Goal: Task Accomplishment & Management: Manage account settings

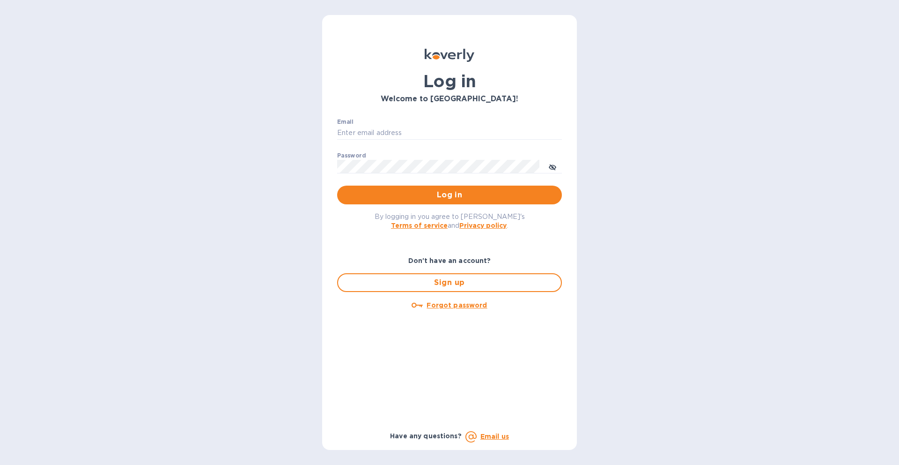
type input "[EMAIL_ADDRESS][DOMAIN_NAME]"
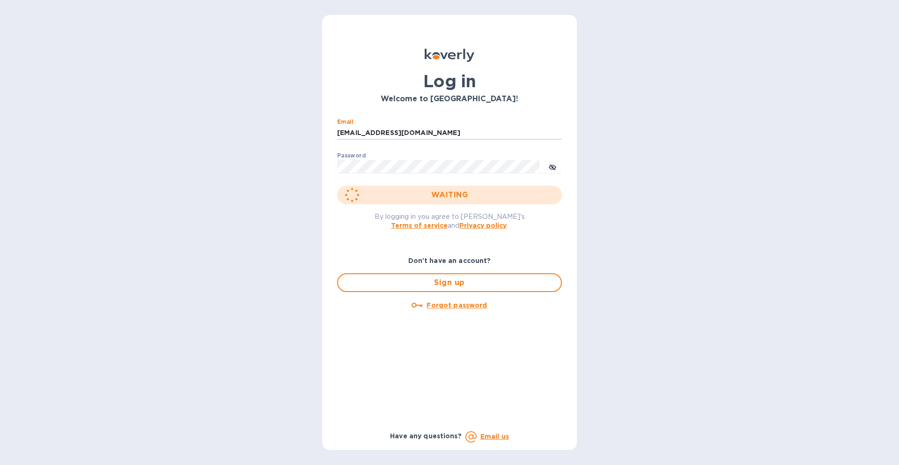
click at [466, 190] on div "WAITING" at bounding box center [449, 194] width 225 height 19
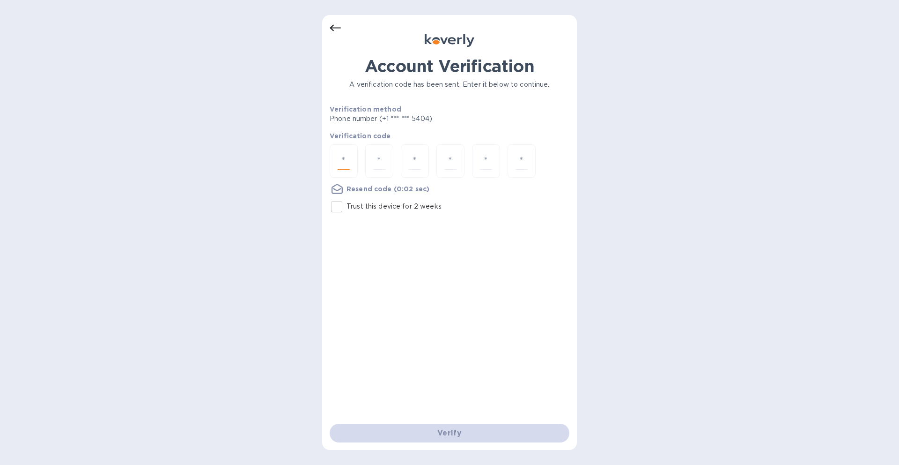
click at [341, 160] on input "number" at bounding box center [344, 160] width 12 height 17
type input "4"
type input "6"
type input "9"
type input "4"
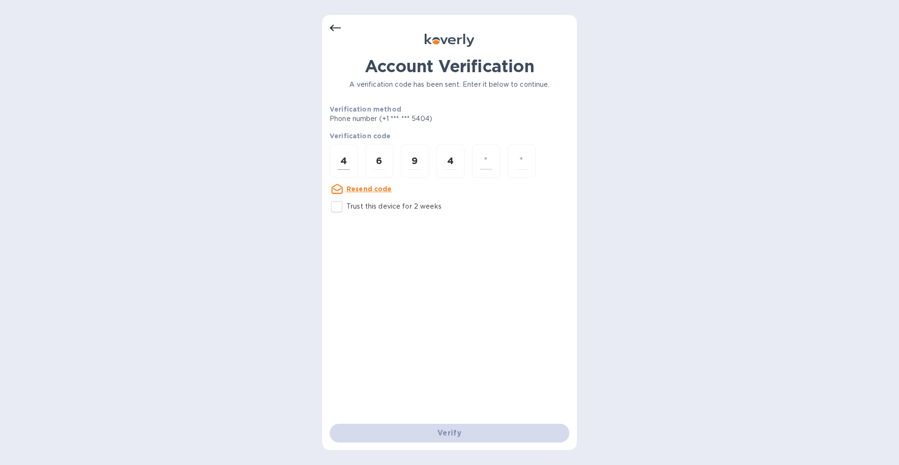
type input "3"
type input "0"
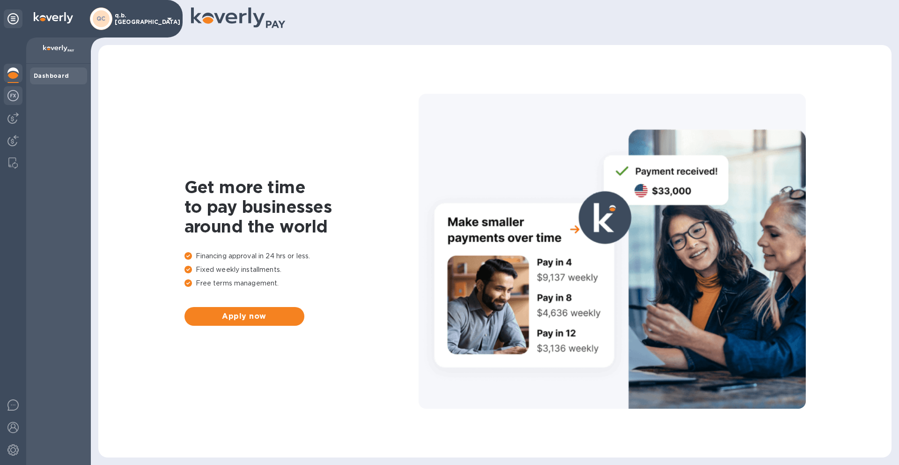
click at [13, 101] on img at bounding box center [12, 95] width 11 height 11
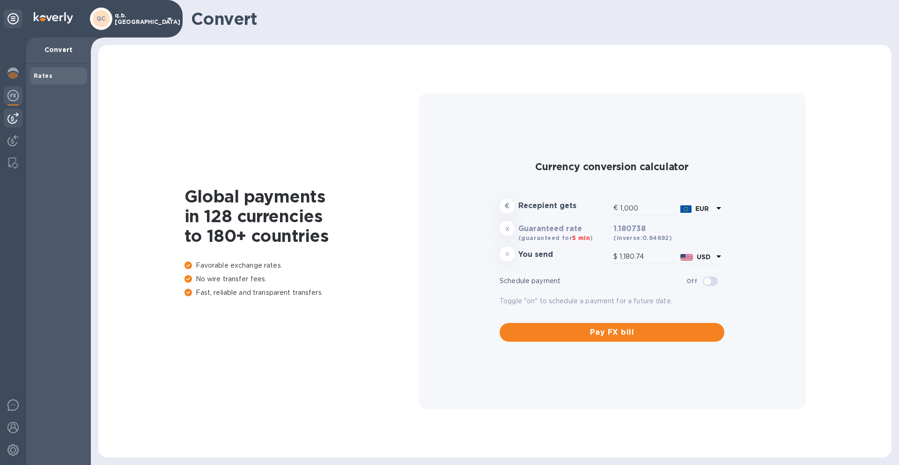
click at [11, 118] on img at bounding box center [12, 117] width 11 height 11
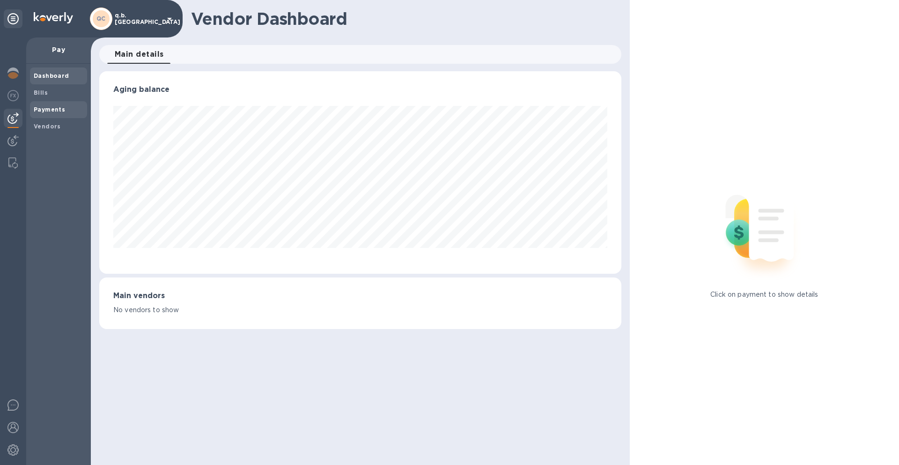
scroll to position [202, 522]
click at [45, 91] on b "Bills" at bounding box center [41, 92] width 14 height 7
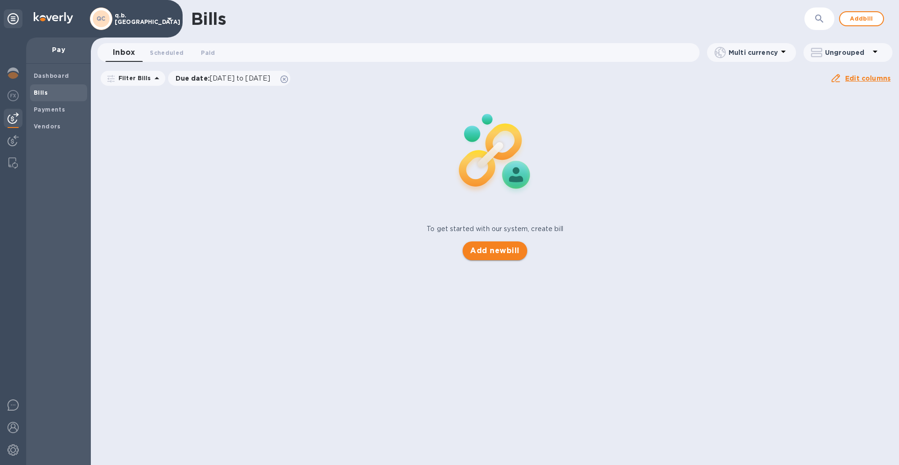
click at [486, 252] on span "Add new bill" at bounding box center [494, 250] width 49 height 11
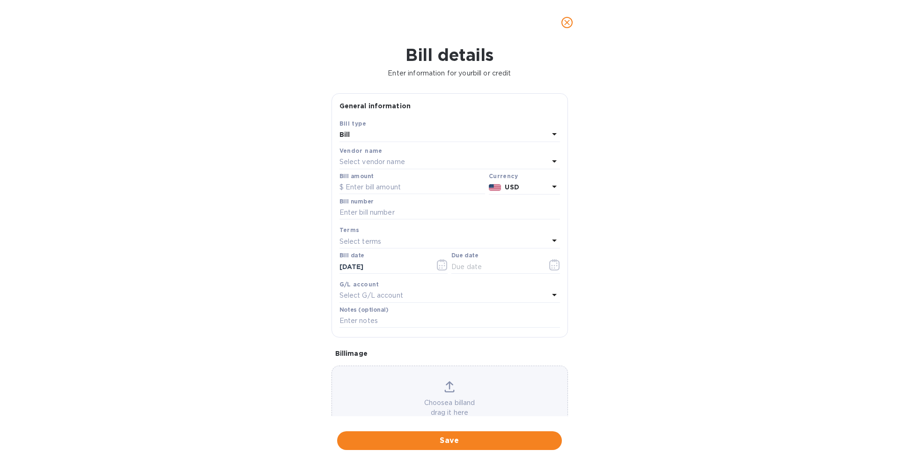
click at [374, 161] on p "Select vendor name" at bounding box center [373, 162] width 66 height 10
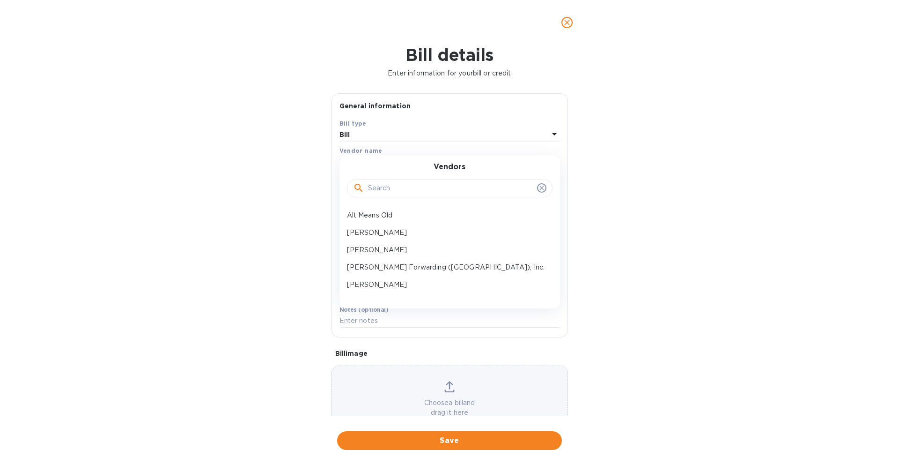
click at [386, 187] on input "text" at bounding box center [450, 188] width 165 height 14
click at [382, 249] on p "Ernest" at bounding box center [446, 250] width 198 height 10
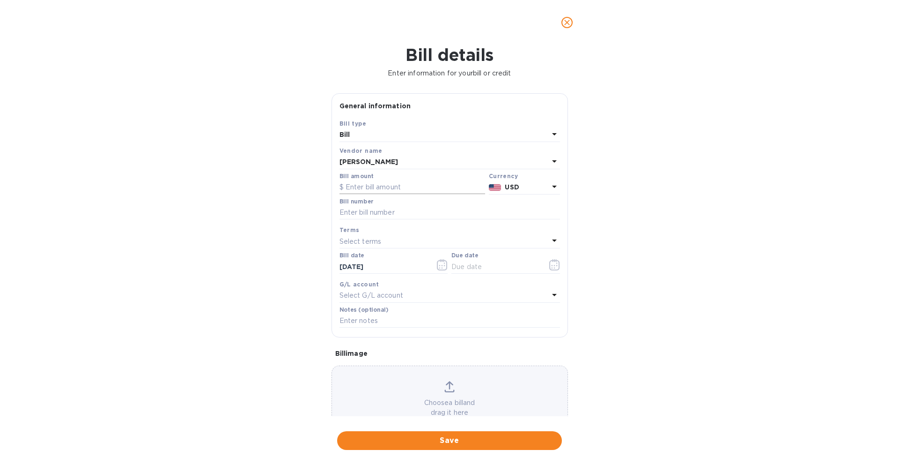
click at [416, 188] on input "text" at bounding box center [413, 187] width 146 height 14
type input "1,390"
click at [660, 226] on div "Bill details Enter information for your bill or credit General information Save…" at bounding box center [449, 255] width 899 height 420
click at [549, 264] on icon "button" at bounding box center [554, 264] width 11 height 11
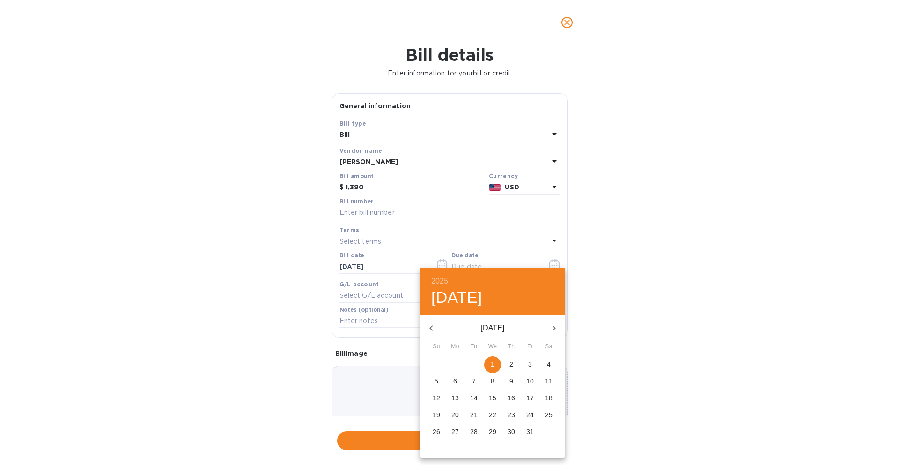
click at [491, 365] on p "1" at bounding box center [493, 363] width 4 height 9
type input "10/01/2025"
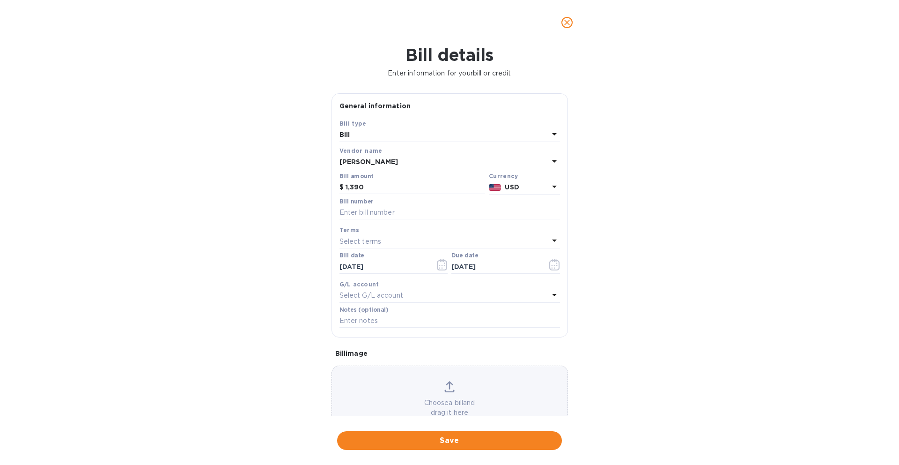
click at [689, 312] on div "2025 Wed, Oct 1 October 2025 Su Mo Tu We Th Fr Sa 28 29 30 1 2 3 4 5 6 7 8 9 10…" at bounding box center [449, 232] width 899 height 465
click at [387, 209] on input "text" at bounding box center [450, 213] width 221 height 14
paste input "INV-1098"
type input "INV-1098"
click at [644, 209] on div "Bill details Enter information for your bill or credit General information Save…" at bounding box center [449, 255] width 899 height 420
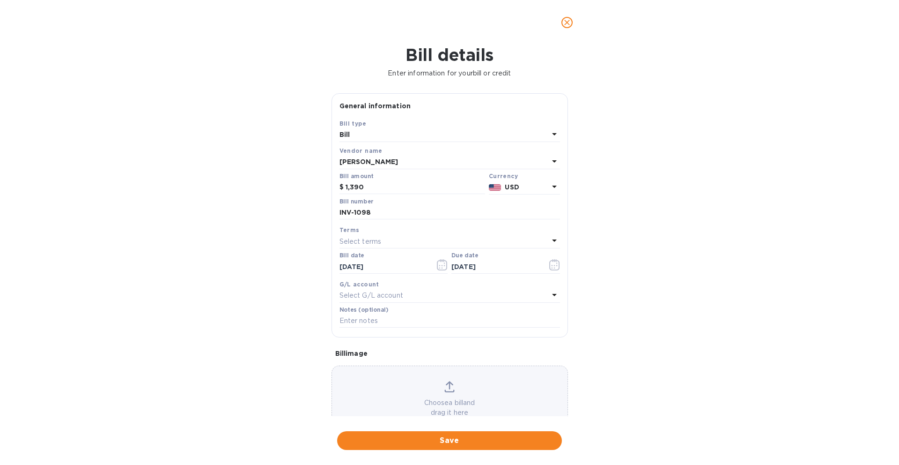
click at [460, 240] on div "Select terms" at bounding box center [444, 241] width 209 height 13
click at [616, 235] on div "Bill details Enter information for your bill or credit General information Save…" at bounding box center [449, 255] width 899 height 420
click at [549, 262] on icon "button" at bounding box center [554, 264] width 11 height 11
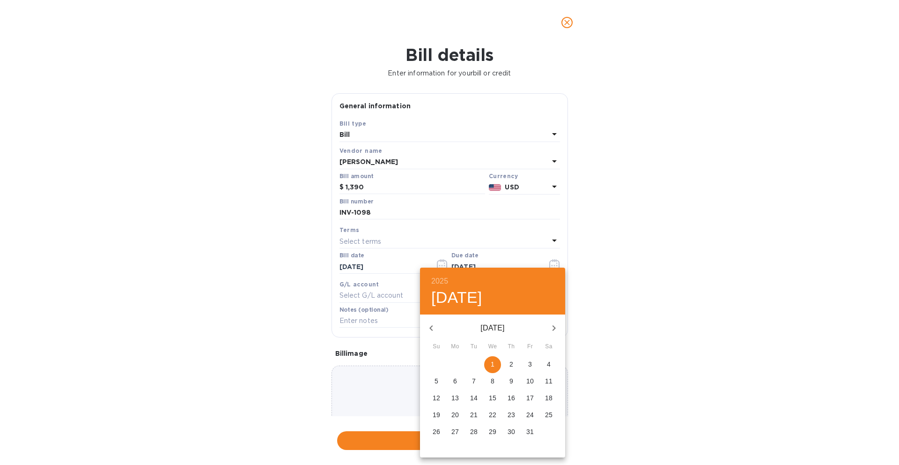
click at [456, 378] on p "6" at bounding box center [455, 380] width 4 height 9
type input "10/06/2025"
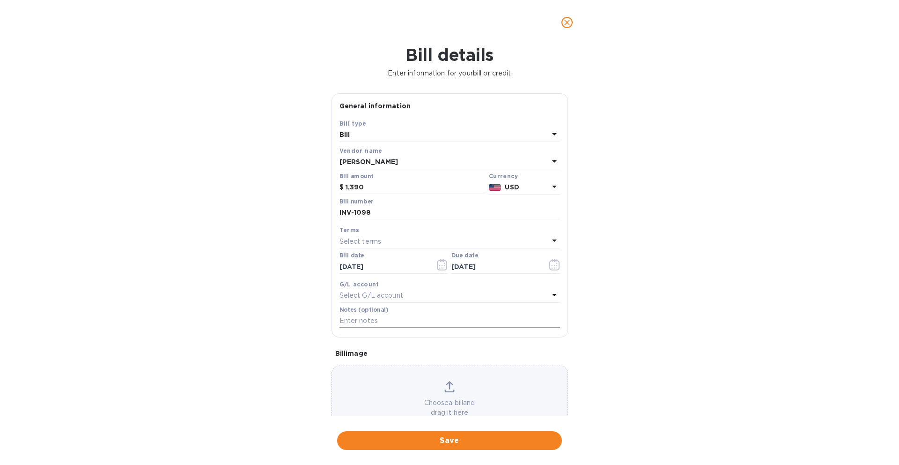
click at [473, 324] on input "text" at bounding box center [450, 321] width 221 height 14
type input "October rent"
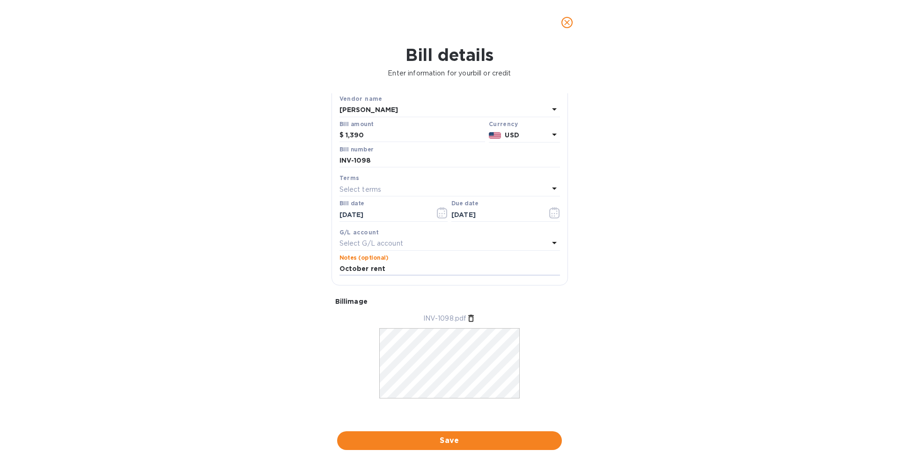
scroll to position [57, 0]
click at [483, 437] on span "Save" at bounding box center [450, 440] width 210 height 11
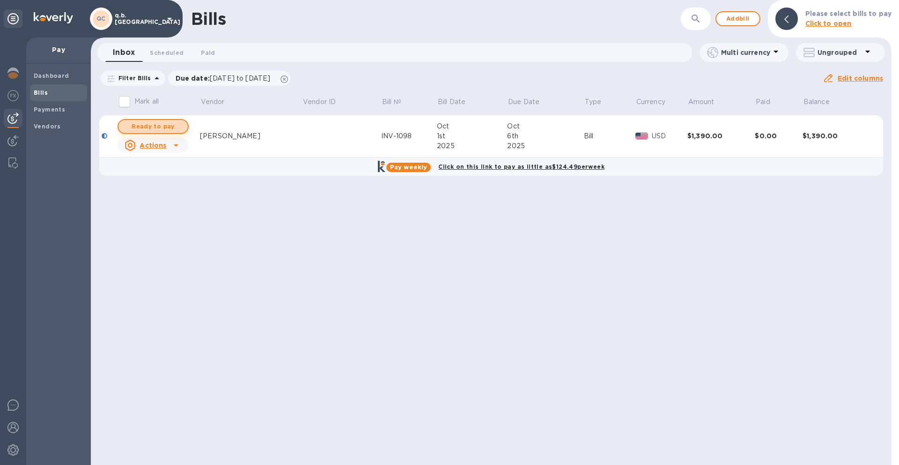
click at [158, 127] on span "Ready to pay" at bounding box center [153, 126] width 54 height 11
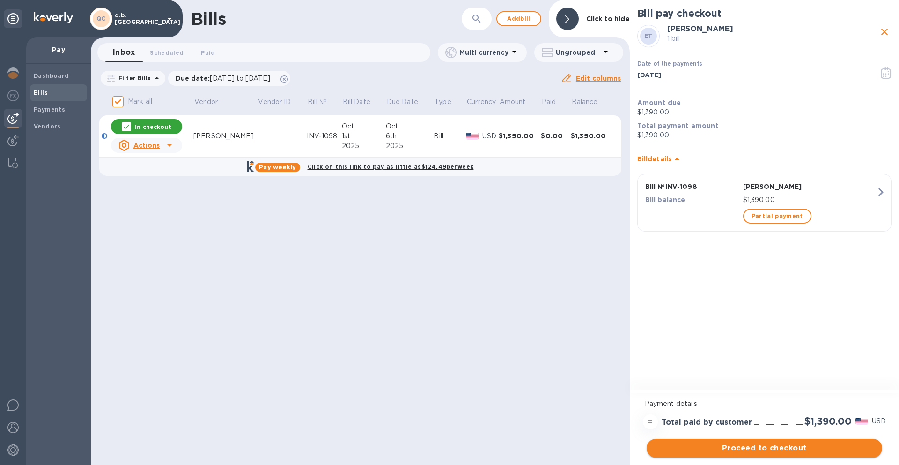
click at [750, 450] on span "Proceed to checkout" at bounding box center [764, 447] width 221 height 11
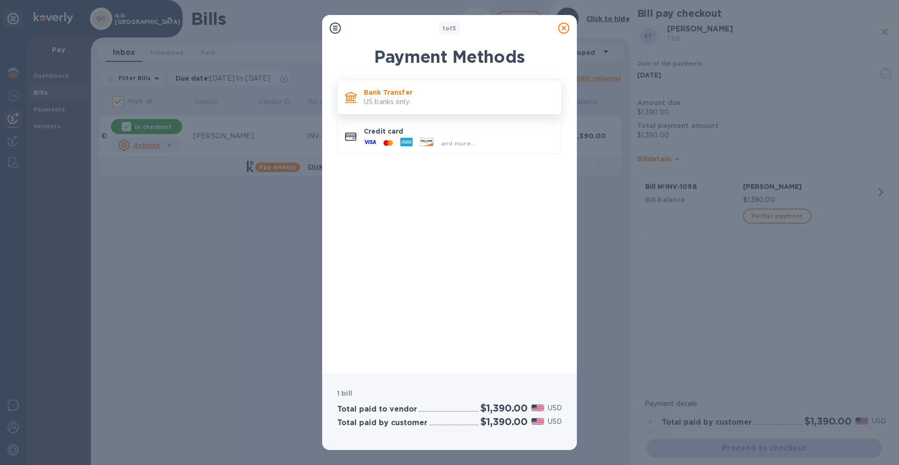
click at [478, 98] on p "US banks only." at bounding box center [459, 102] width 190 height 10
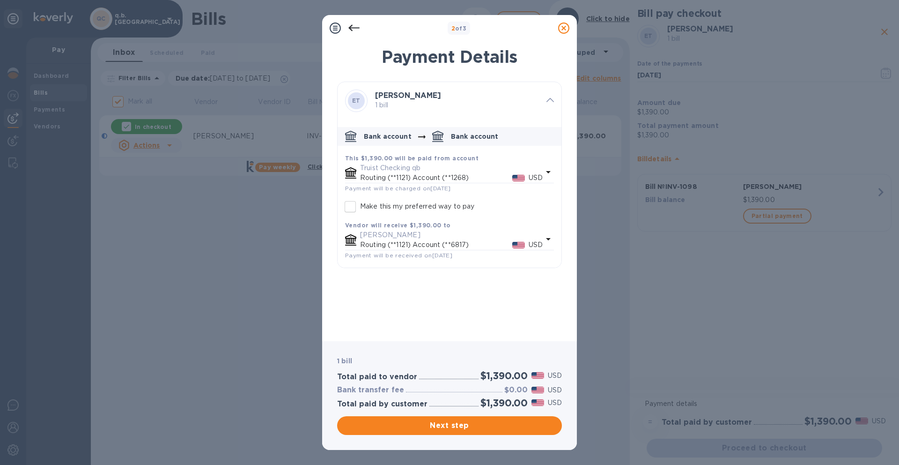
click at [439, 103] on p "1 bill" at bounding box center [457, 105] width 164 height 10
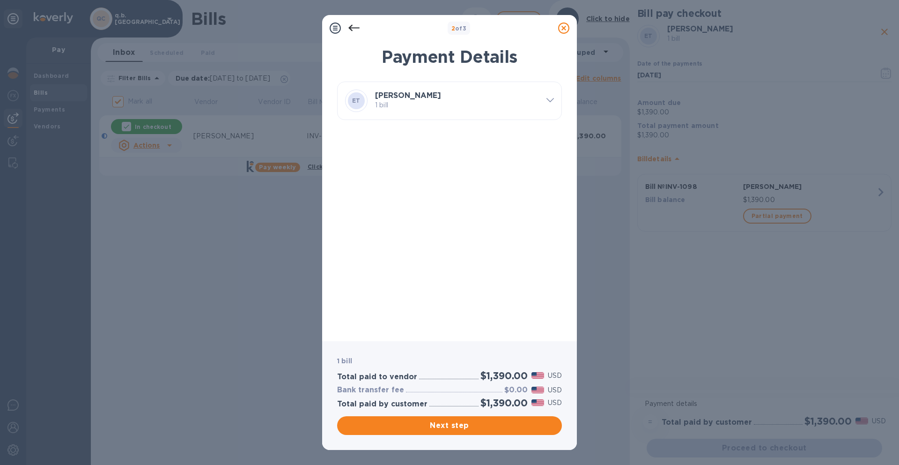
click at [439, 103] on p "1 bill" at bounding box center [457, 105] width 164 height 10
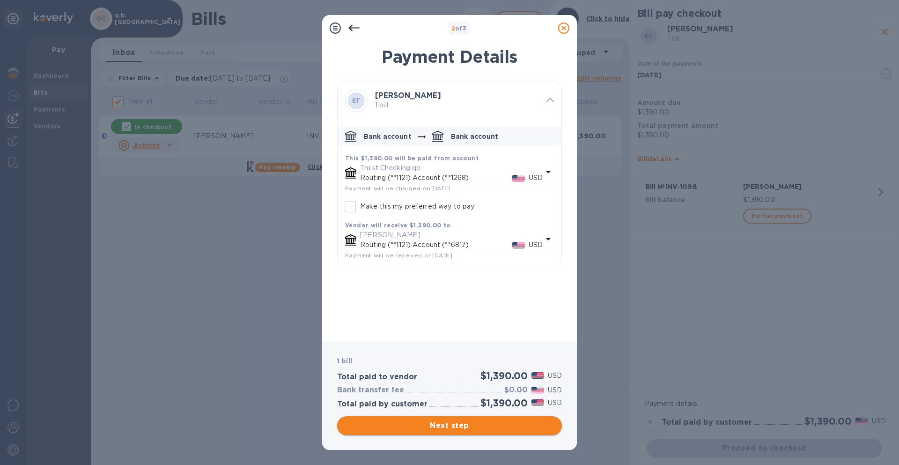
click at [462, 424] on span "Next step" at bounding box center [450, 425] width 210 height 11
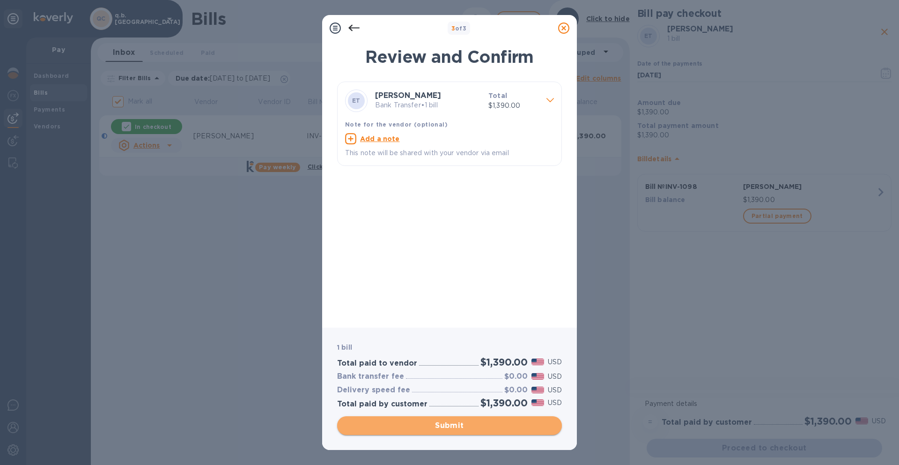
click at [462, 424] on span "Submit" at bounding box center [450, 425] width 210 height 11
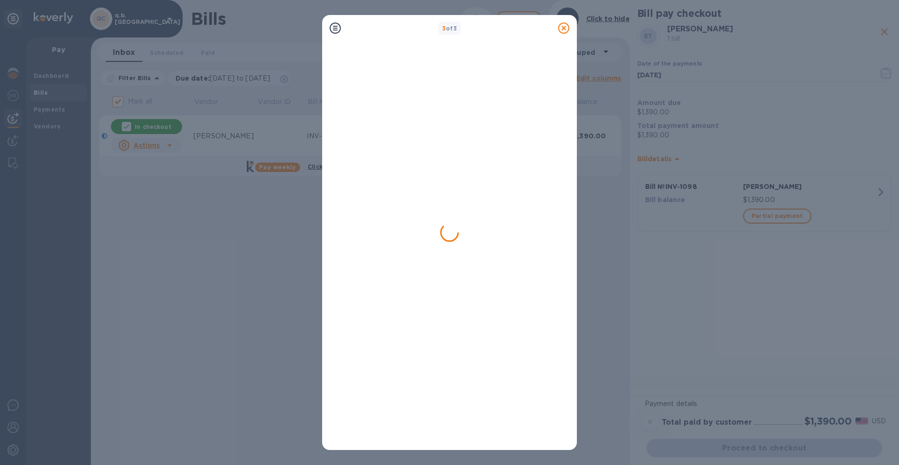
checkbox input "false"
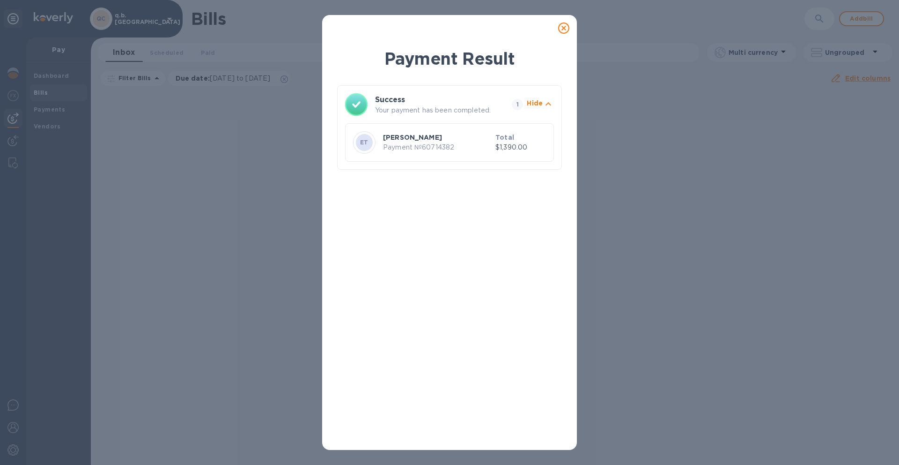
click at [562, 28] on icon at bounding box center [563, 27] width 11 height 11
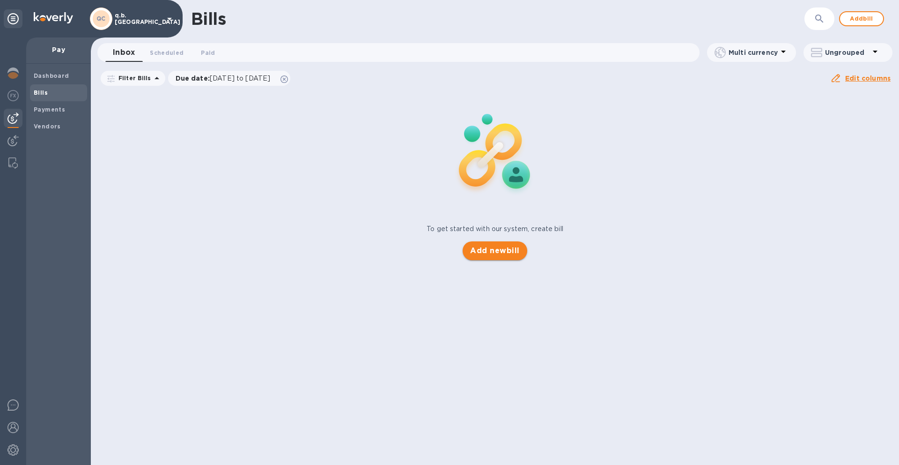
click at [500, 252] on span "Add new bill" at bounding box center [494, 250] width 49 height 11
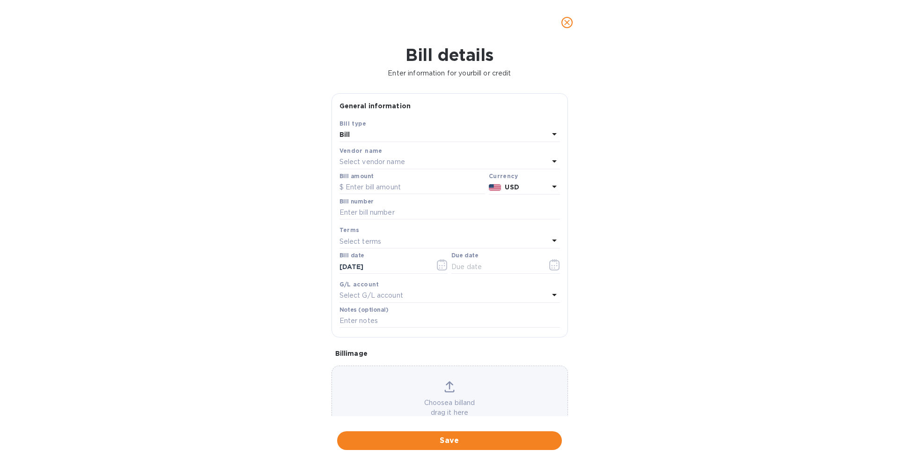
click at [392, 133] on div "Bill" at bounding box center [444, 134] width 209 height 13
click at [379, 156] on p "Bill" at bounding box center [446, 157] width 198 height 10
click at [378, 157] on p "Select vendor name" at bounding box center [373, 162] width 66 height 10
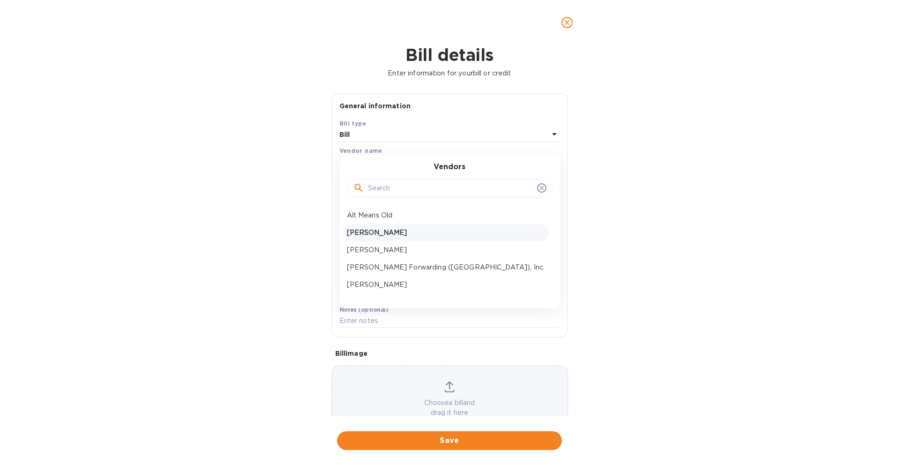
click at [377, 233] on p "Ed Spinella" at bounding box center [446, 233] width 198 height 10
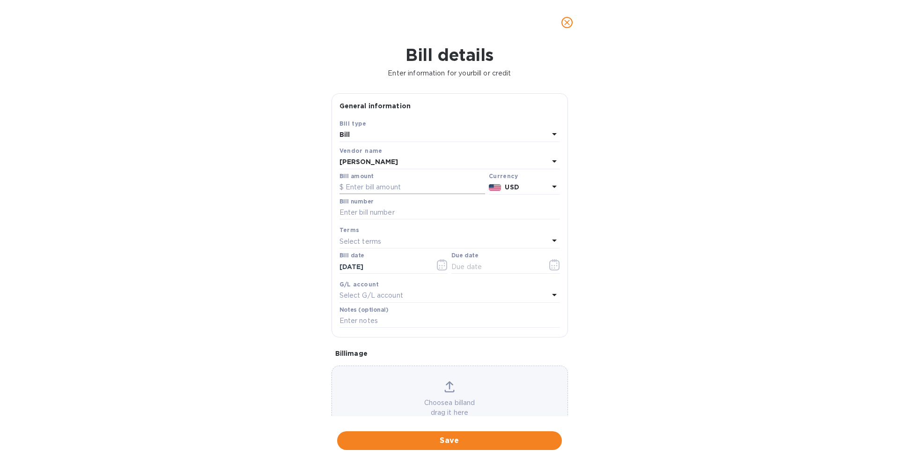
click at [378, 186] on input "text" at bounding box center [413, 187] width 146 height 14
type input "1,280"
click at [379, 213] on input "text" at bounding box center [450, 213] width 221 height 14
drag, startPoint x: 695, startPoint y: 204, endPoint x: 622, endPoint y: 226, distance: 76.6
click at [695, 204] on div "Bill details Enter information for your bill or credit General information Save…" at bounding box center [449, 255] width 899 height 420
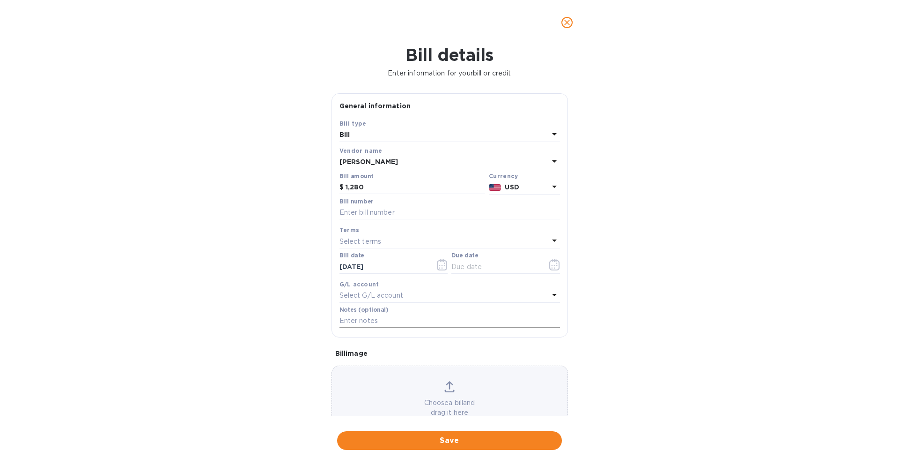
click at [385, 327] on input "text" at bounding box center [450, 321] width 221 height 14
type input "September 2025 Orders"
click at [768, 252] on div "Bill details Enter information for your bill or credit General information Save…" at bounding box center [449, 255] width 899 height 420
click at [408, 209] on input "text" at bounding box center [450, 213] width 221 height 14
click at [667, 239] on div "Bill details Enter information for your bill or credit General information Save…" at bounding box center [449, 255] width 899 height 420
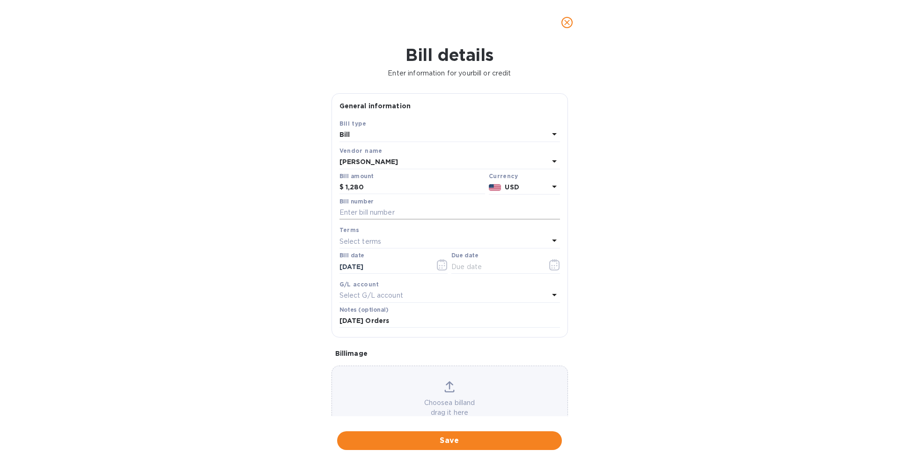
click at [407, 212] on input "text" at bounding box center [450, 213] width 221 height 14
drag, startPoint x: 340, startPoint y: 211, endPoint x: 344, endPoint y: 208, distance: 5.5
click at [340, 210] on input "6134" at bounding box center [450, 213] width 221 height 14
type input "6112-6134"
click at [606, 326] on div "Bill details Enter information for your bill or credit General information Save…" at bounding box center [449, 255] width 899 height 420
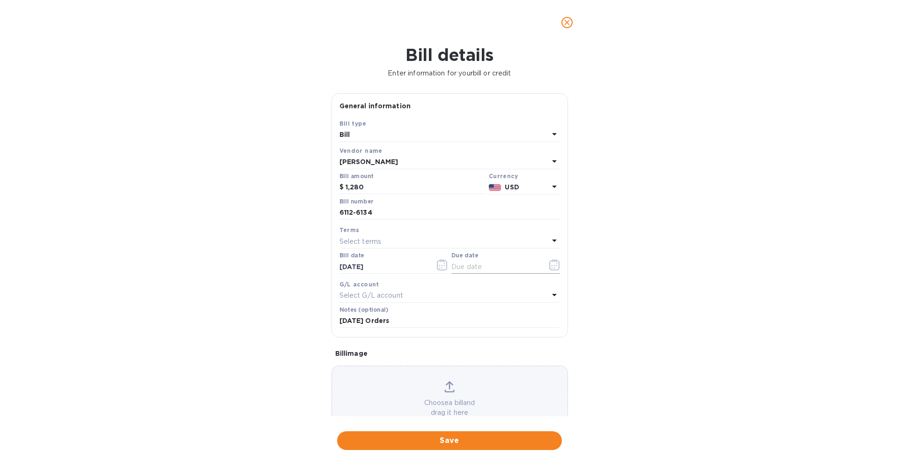
click at [551, 265] on icon "button" at bounding box center [551, 265] width 1 height 1
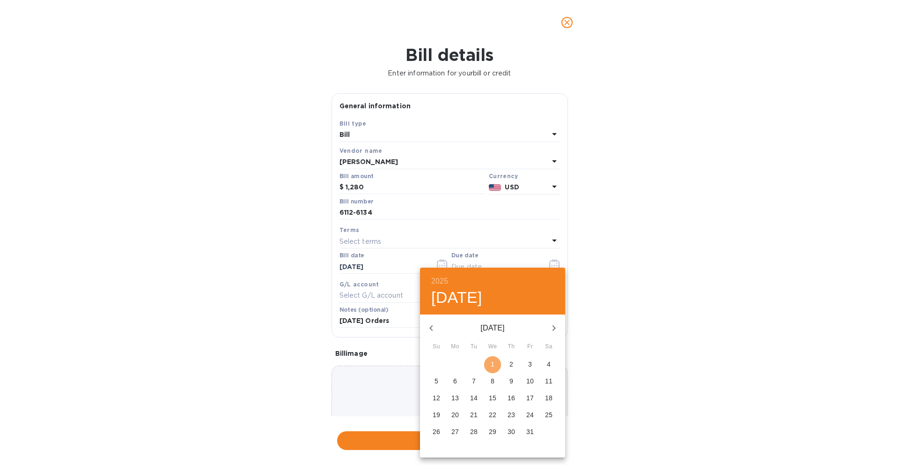
click at [494, 361] on p "1" at bounding box center [493, 363] width 4 height 9
type input "10/01/2025"
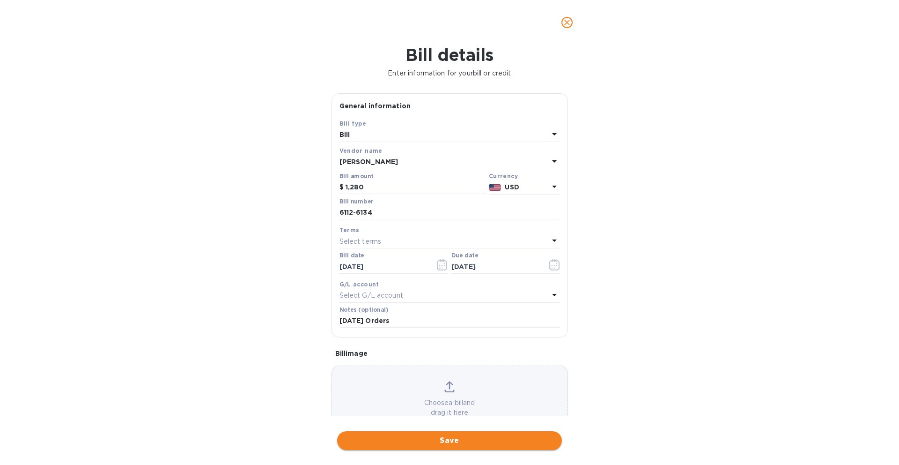
click at [440, 439] on span "Save" at bounding box center [450, 440] width 210 height 11
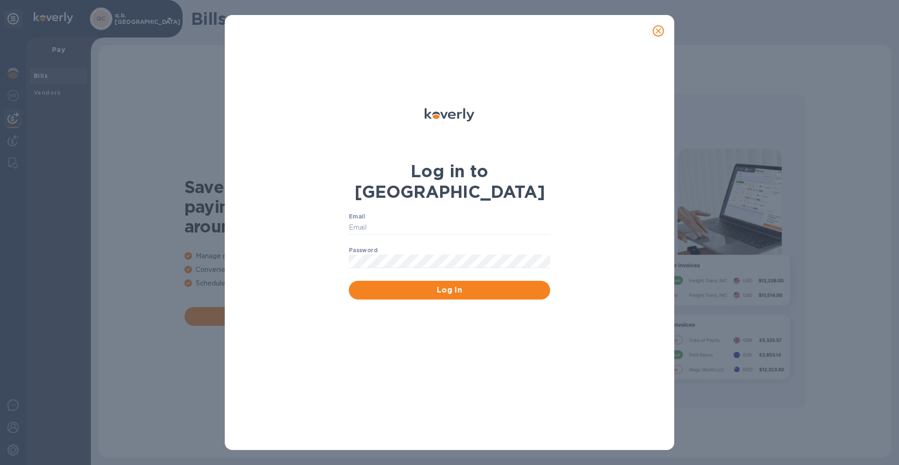
type input "[EMAIL_ADDRESS][DOMAIN_NAME]"
